Goal: Task Accomplishment & Management: Complete application form

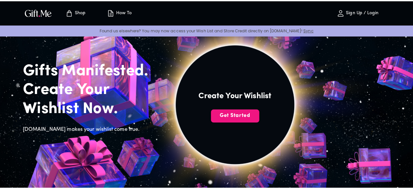
scroll to position [32, 0]
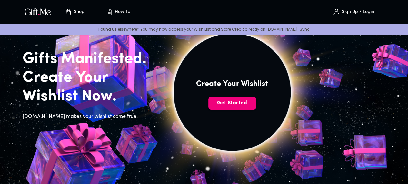
click at [256, 110] on button "Get Started" at bounding box center [233, 103] width 48 height 13
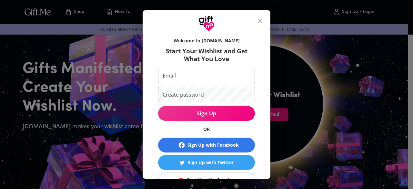
click at [225, 147] on div "Sign Up with Facebook" at bounding box center [213, 144] width 51 height 7
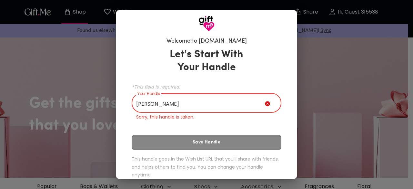
click at [203, 104] on input "Rhona" at bounding box center [198, 104] width 133 height 18
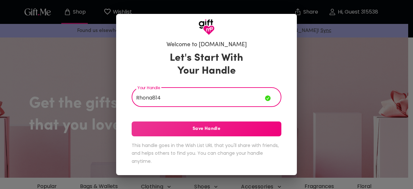
type input "Rhona814"
click at [189, 124] on button "Save Handle" at bounding box center [207, 128] width 150 height 15
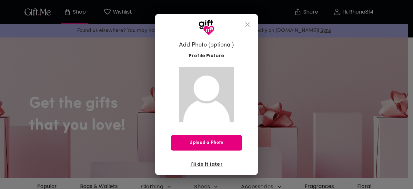
click at [206, 162] on span "I'll do it later" at bounding box center [206, 163] width 32 height 7
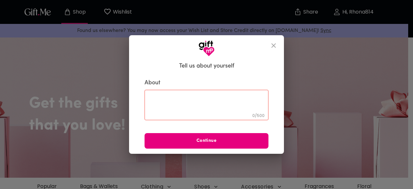
click at [229, 104] on textarea at bounding box center [206, 105] width 115 height 18
click at [212, 99] on textarea "cute" at bounding box center [206, 105] width 115 height 18
click at [150, 98] on textarea "i love color pink" at bounding box center [206, 105] width 115 height 18
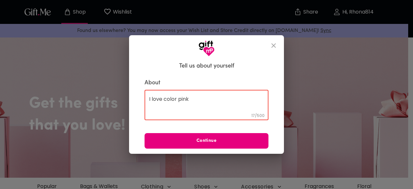
click at [199, 102] on textarea "I love color pink" at bounding box center [206, 105] width 115 height 18
paste textarea "I just want you close Where you can stay forever You can be sure That it will o…"
click at [200, 97] on textarea "I love color pink and everything that looks cute" at bounding box center [206, 105] width 115 height 18
click at [189, 103] on textarea "I love color pink and everything that looks cute" at bounding box center [206, 105] width 115 height 18
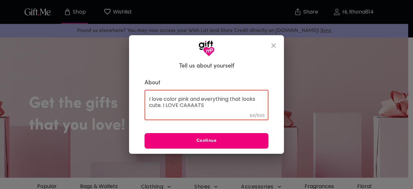
type textarea "I love color pink and everything that looks cute. I LOVE CAAAATS"
click at [190, 136] on button "Continue" at bounding box center [207, 140] width 124 height 15
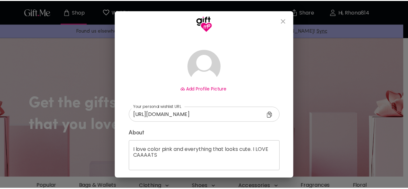
scroll to position [56, 0]
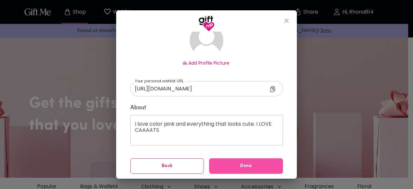
click at [253, 161] on button "Done" at bounding box center [246, 165] width 74 height 15
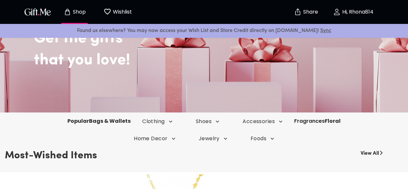
scroll to position [97, 0]
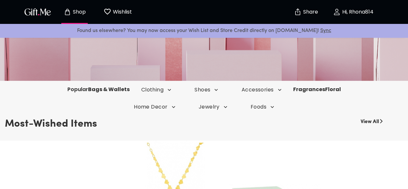
click at [67, 89] on link "Popular" at bounding box center [77, 89] width 21 height 7
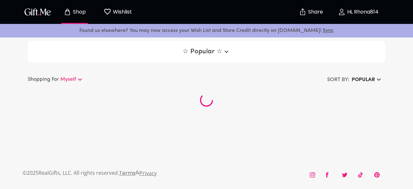
click at [76, 78] on p "Myself" at bounding box center [68, 80] width 16 height 8
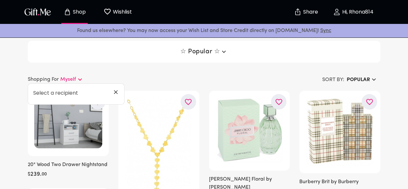
click at [73, 93] on p "Select a recipient" at bounding box center [53, 93] width 50 height 8
click at [223, 52] on icon "button" at bounding box center [224, 52] width 4 height 2
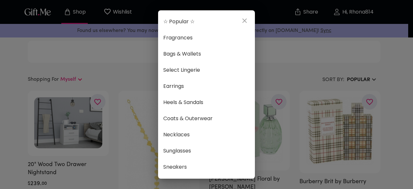
click at [244, 17] on icon "close" at bounding box center [245, 21] width 8 height 8
